Goal: Task Accomplishment & Management: Manage account settings

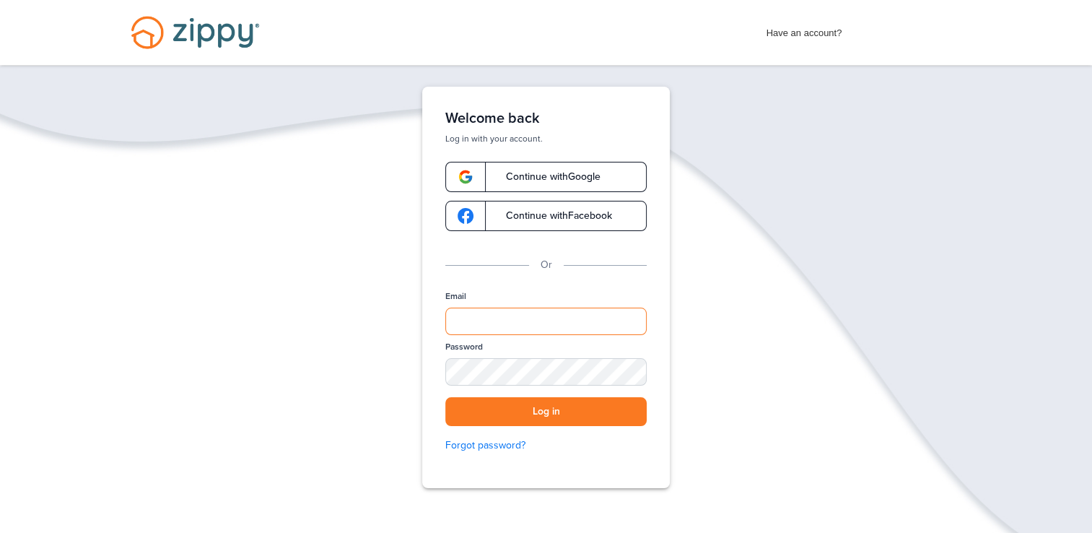
click at [470, 314] on input "Email" at bounding box center [545, 320] width 201 height 27
type input "**********"
click at [621, 377] on div "SHOW" at bounding box center [629, 373] width 32 height 14
click at [590, 405] on button "Log in" at bounding box center [545, 412] width 201 height 30
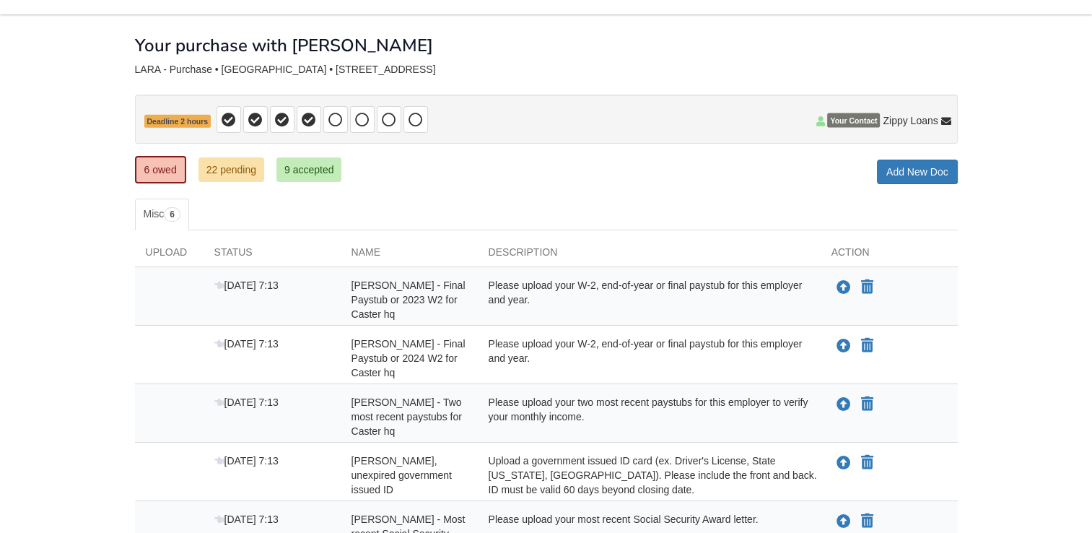
scroll to position [144, 0]
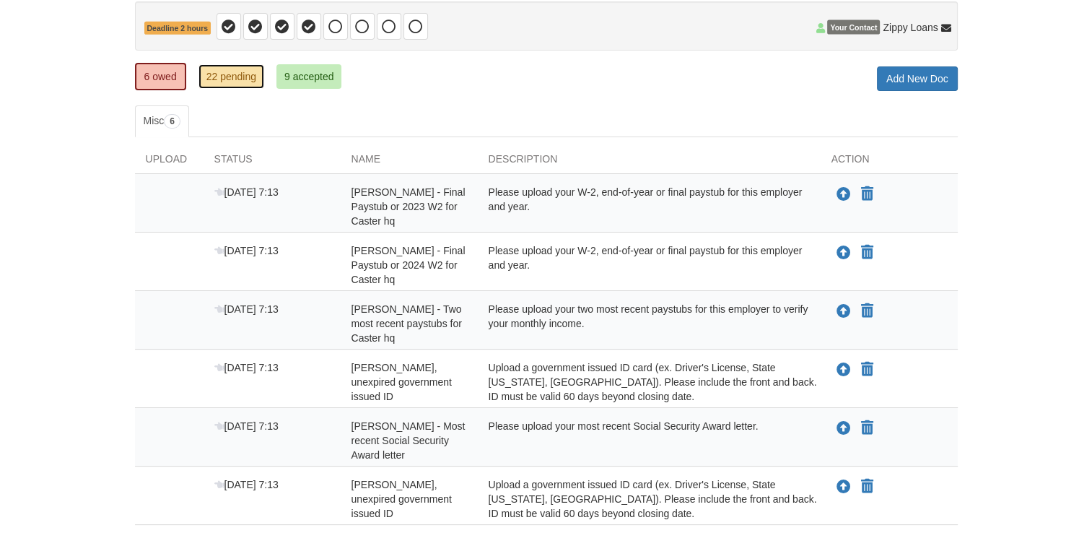
click at [224, 82] on link "22 pending" at bounding box center [231, 76] width 66 height 25
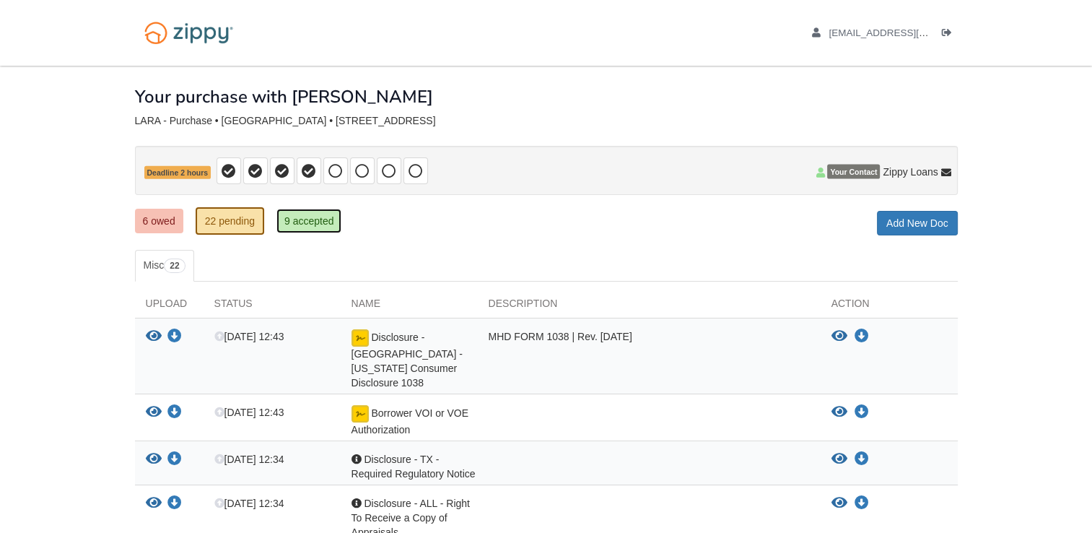
click at [317, 225] on link "9 accepted" at bounding box center [309, 221] width 66 height 25
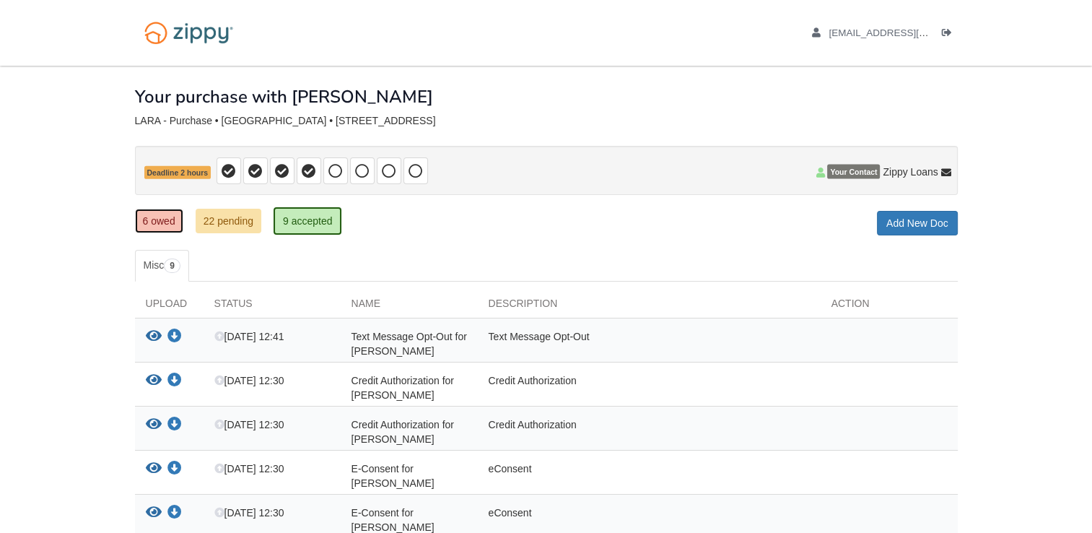
click at [170, 214] on link "6 owed" at bounding box center [159, 221] width 48 height 25
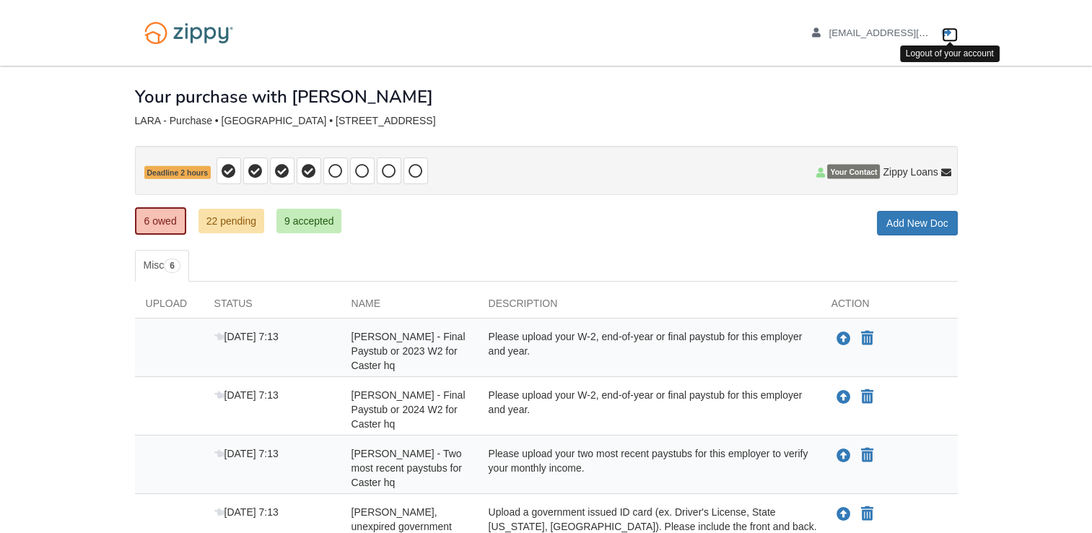
click at [950, 30] on icon "Log out" at bounding box center [947, 33] width 10 height 10
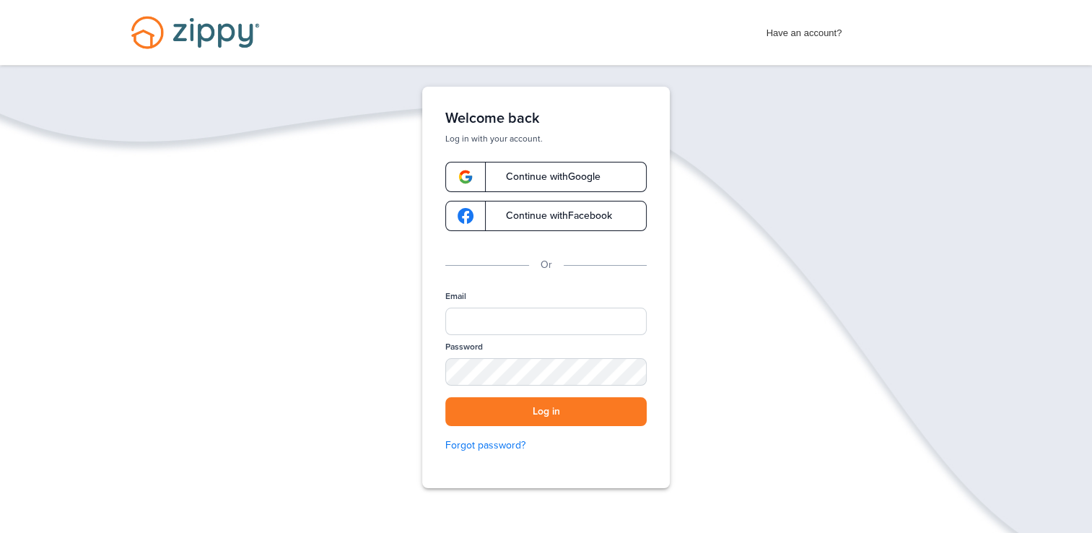
click at [494, 27] on div "Have an account? Apply Now Have an account? Log in Schedule a Floify Demo" at bounding box center [546, 32] width 1092 height 65
click at [487, 324] on input "Email" at bounding box center [545, 320] width 201 height 27
